Goal: Task Accomplishment & Management: Use online tool/utility

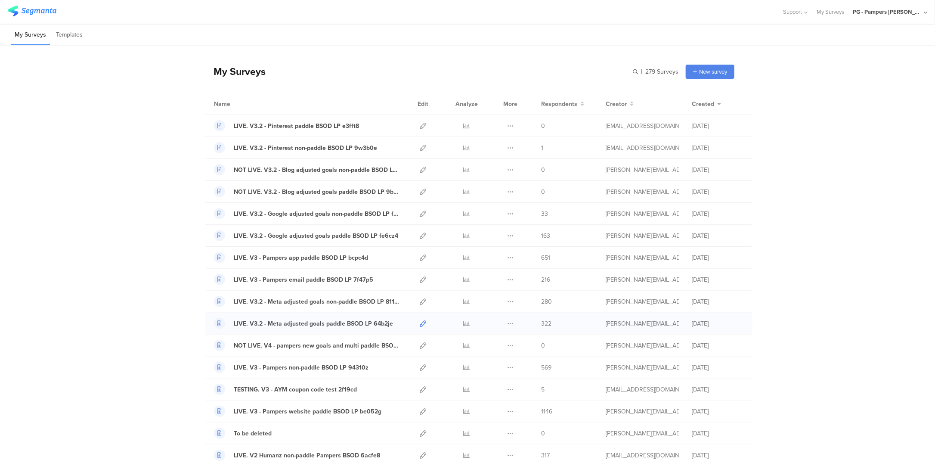
click at [420, 322] on icon at bounding box center [423, 323] width 6 height 6
click at [420, 303] on icon at bounding box center [423, 301] width 6 height 6
click at [420, 236] on icon at bounding box center [423, 235] width 6 height 6
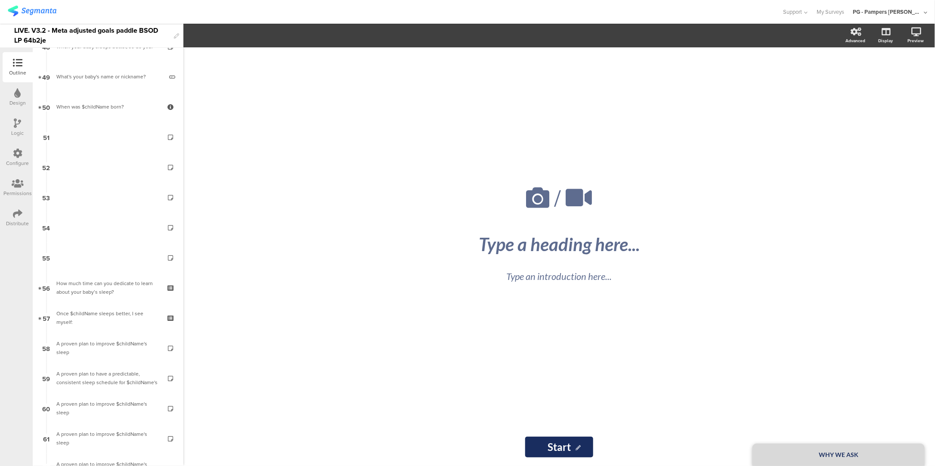
scroll to position [1564, 0]
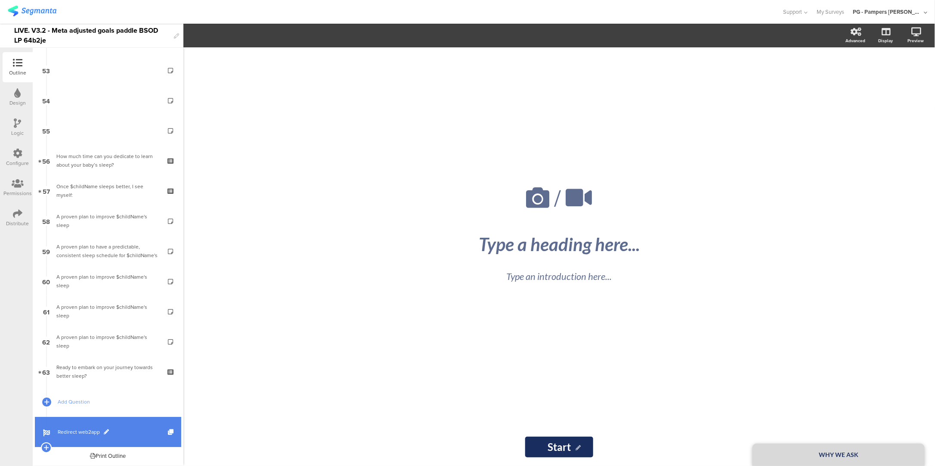
click at [77, 434] on span "Redirect web2app" at bounding box center [113, 431] width 110 height 9
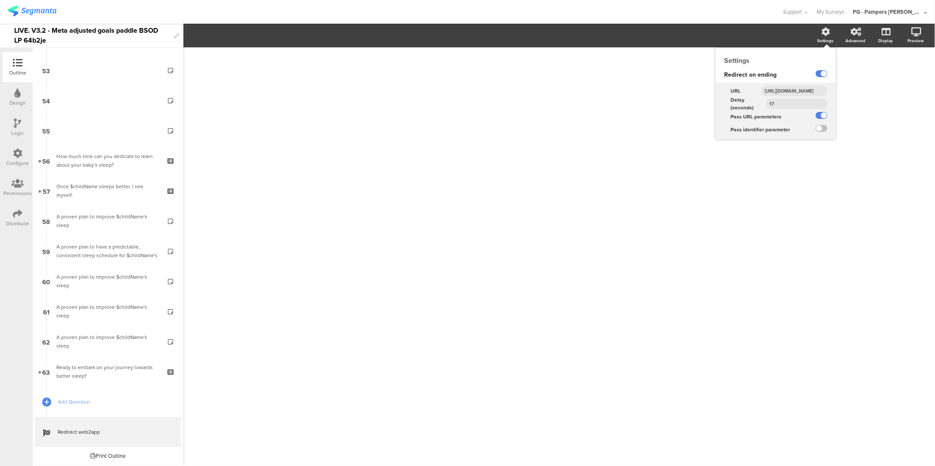
click at [805, 93] on input "https://smartsleepcoach.com/finalize-account?sessionId=$sessionId&childName=$ch…" at bounding box center [794, 91] width 66 height 10
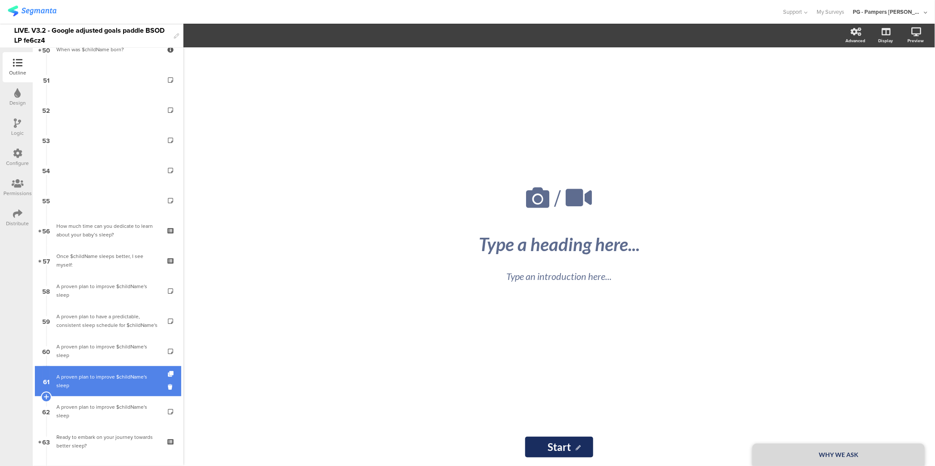
scroll to position [1564, 0]
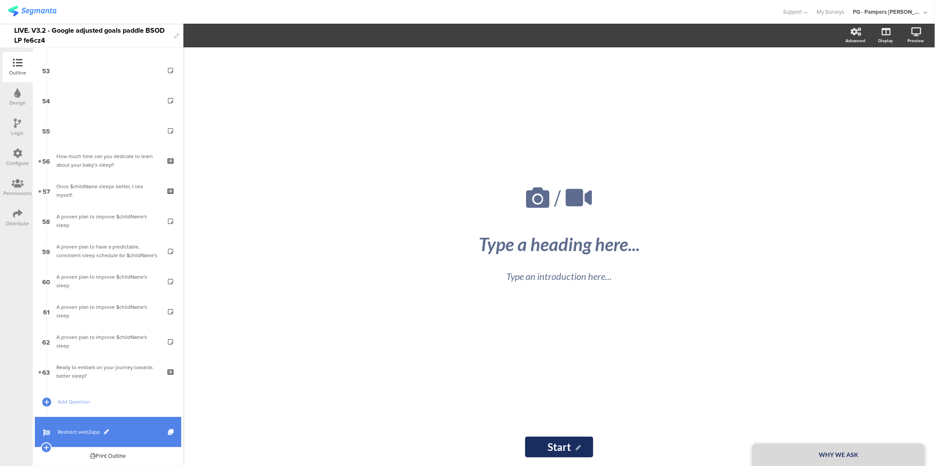
click at [57, 430] on link "Redirect web2app" at bounding box center [108, 432] width 146 height 30
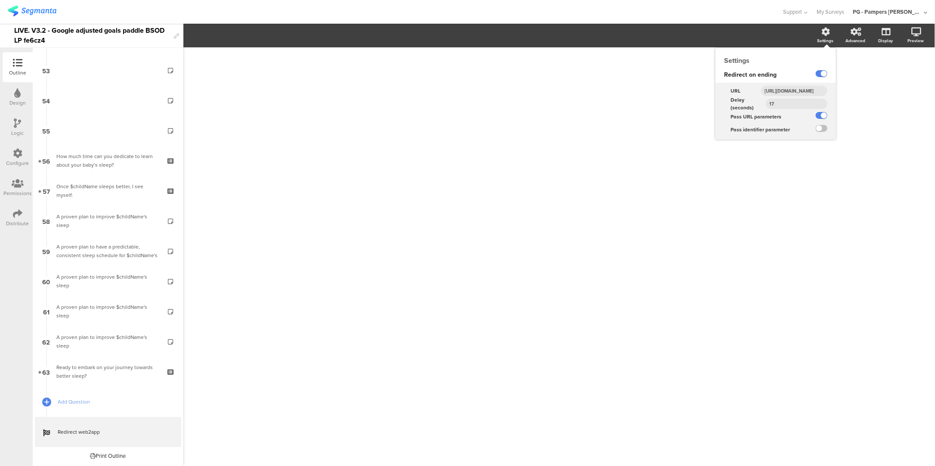
click at [801, 95] on input "https://smartsleepcoach.com/finalize-account?sessionId=$sessionId&childName=$ch…" at bounding box center [794, 91] width 66 height 10
click at [801, 93] on input "https://smartsleepcoach.com/finalize-account?sessionId=$sessionId&childName=$ch…" at bounding box center [794, 91] width 66 height 10
